Goal: Task Accomplishment & Management: Complete application form

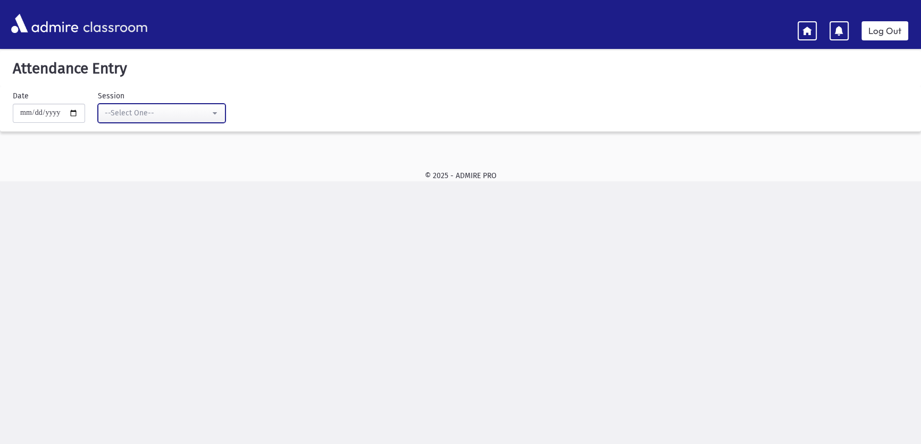
click at [127, 114] on div "--Select One--" at bounding box center [157, 112] width 105 height 11
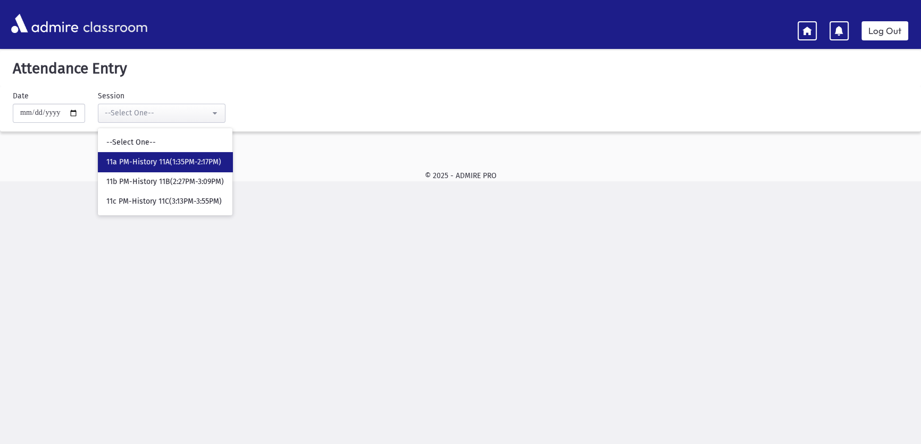
click at [147, 161] on span "11a PM-History 11A(1:35PM-2:17PM)" at bounding box center [163, 162] width 115 height 11
select select "****"
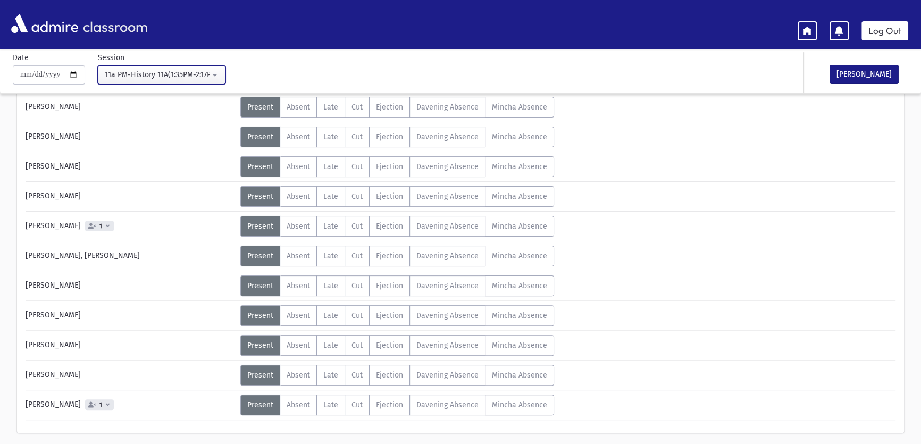
scroll to position [343, 0]
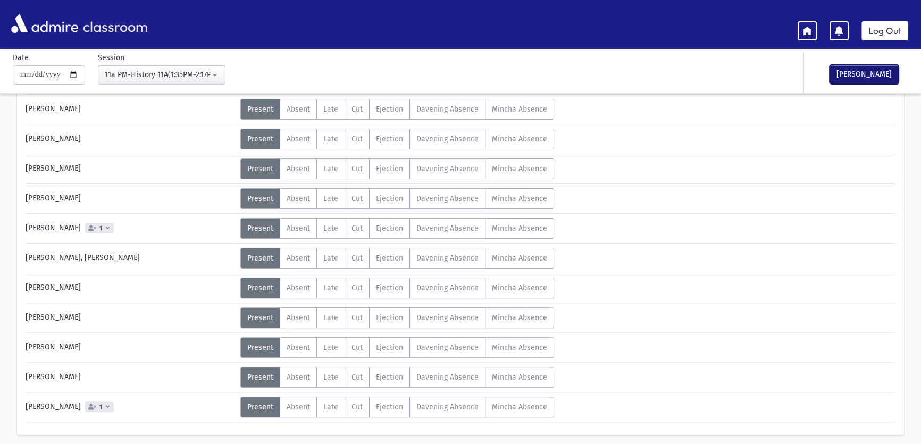
click at [875, 73] on button "[PERSON_NAME]" at bounding box center [863, 74] width 69 height 19
click at [872, 37] on link "Log Out" at bounding box center [884, 30] width 47 height 19
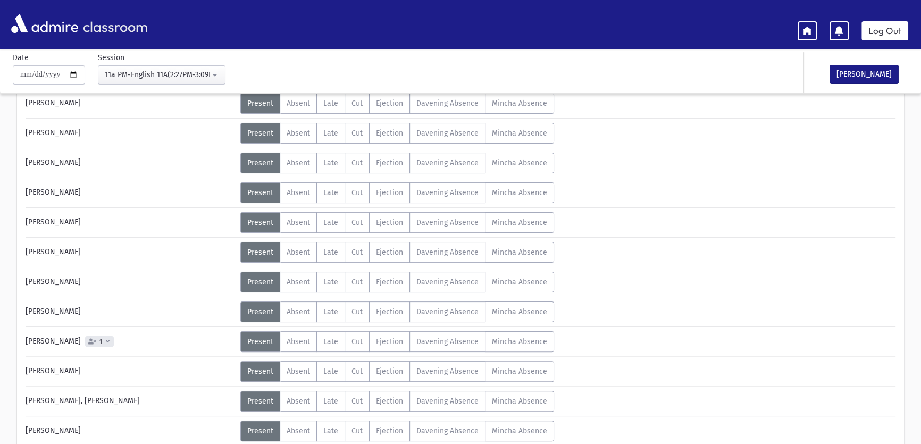
scroll to position [469, 0]
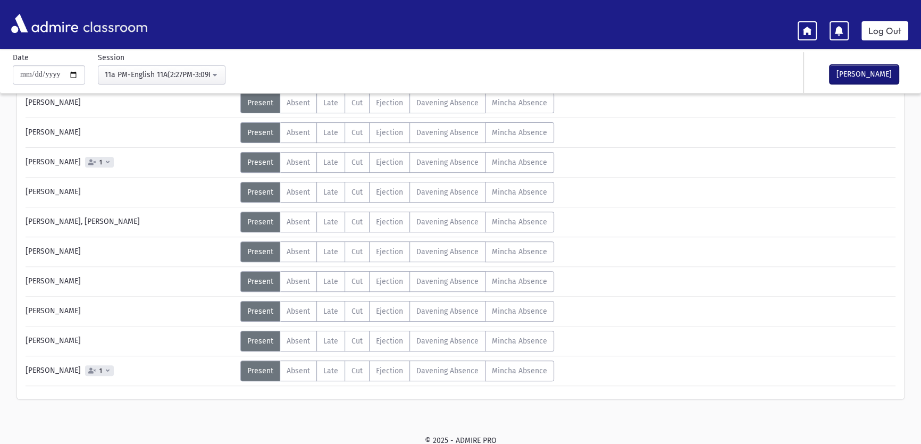
click at [871, 78] on button "[PERSON_NAME]" at bounding box center [863, 74] width 69 height 19
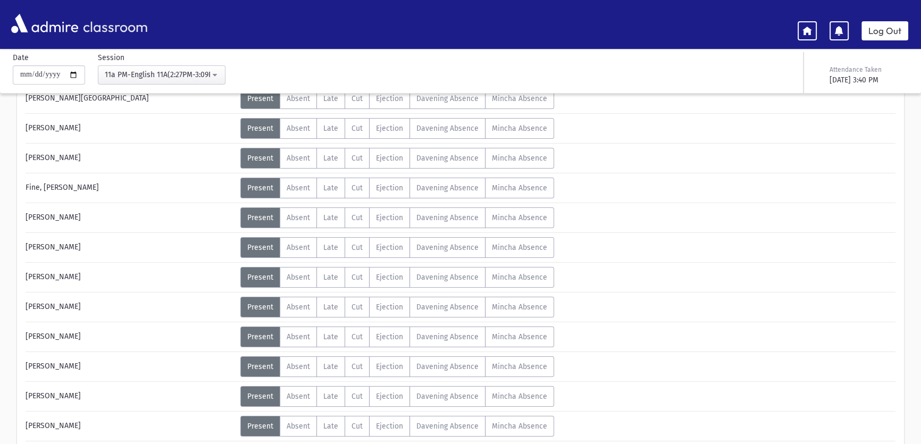
scroll to position [135, 0]
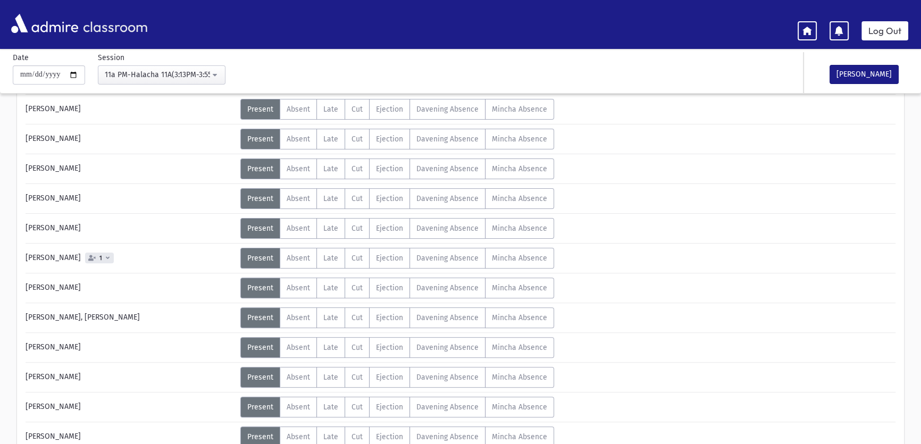
scroll to position [469, 0]
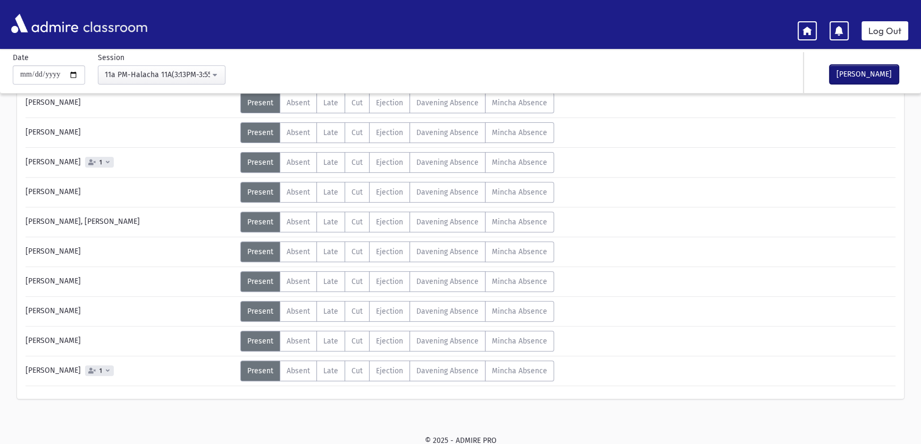
click at [877, 73] on button "[PERSON_NAME]" at bounding box center [863, 74] width 69 height 19
click at [892, 31] on link "Log Out" at bounding box center [884, 30] width 47 height 19
